Goal: Find specific page/section: Find specific page/section

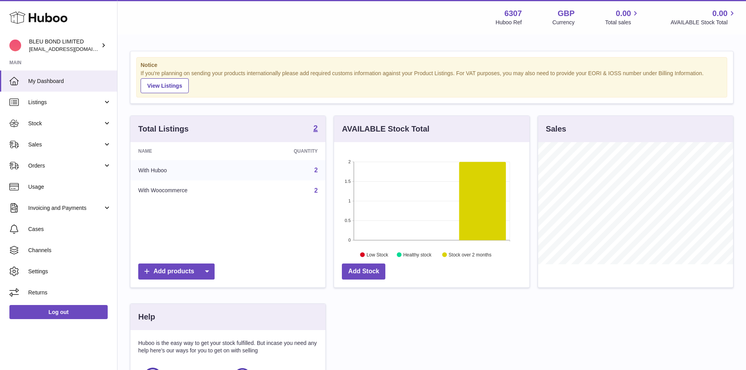
scroll to position [122, 196]
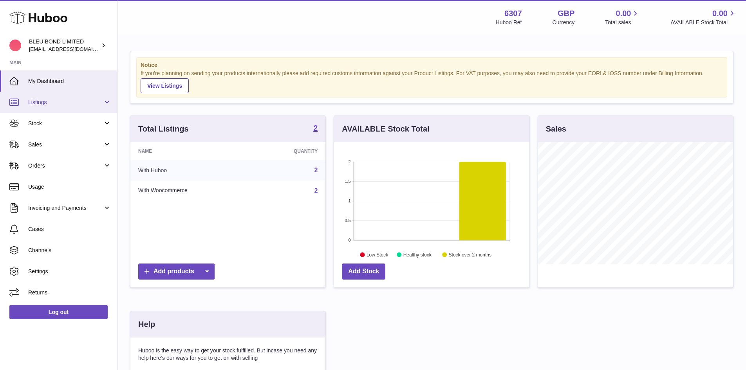
click at [68, 101] on span "Listings" at bounding box center [65, 102] width 75 height 7
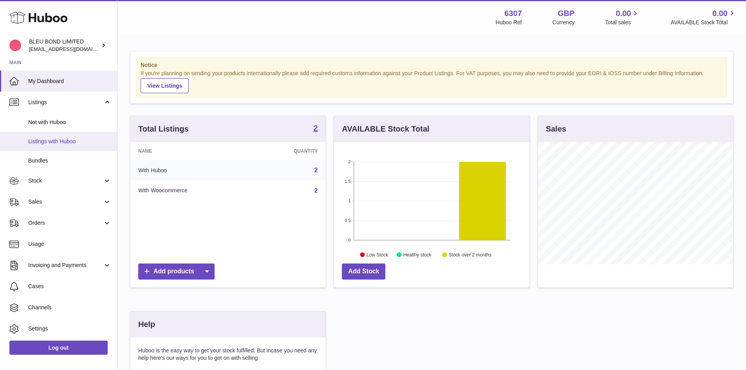
click at [72, 140] on span "Listings with Huboo" at bounding box center [69, 141] width 83 height 7
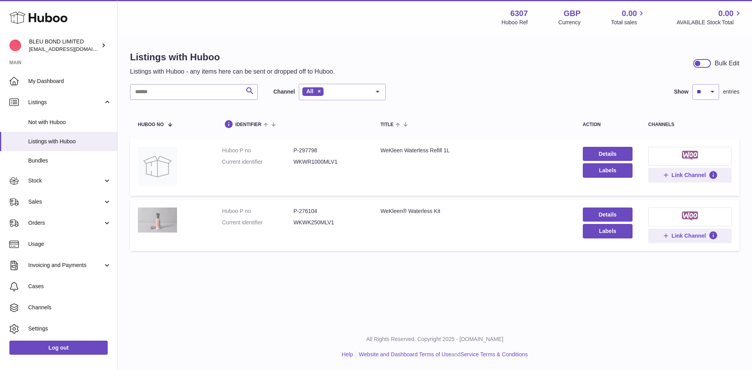
click at [158, 217] on img at bounding box center [157, 220] width 39 height 25
drag, startPoint x: 447, startPoint y: 212, endPoint x: 380, endPoint y: 213, distance: 66.2
click at [380, 213] on div "WeKleen® Waterless Kit" at bounding box center [473, 211] width 187 height 7
copy div "WeKleen® Waterless Kit"
